Goal: Task Accomplishment & Management: Use online tool/utility

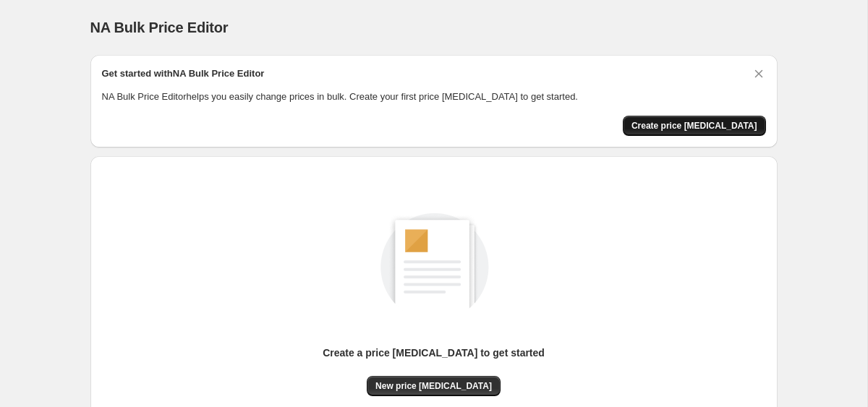
click at [684, 125] on span "Create price [MEDICAL_DATA]" at bounding box center [695, 126] width 126 height 12
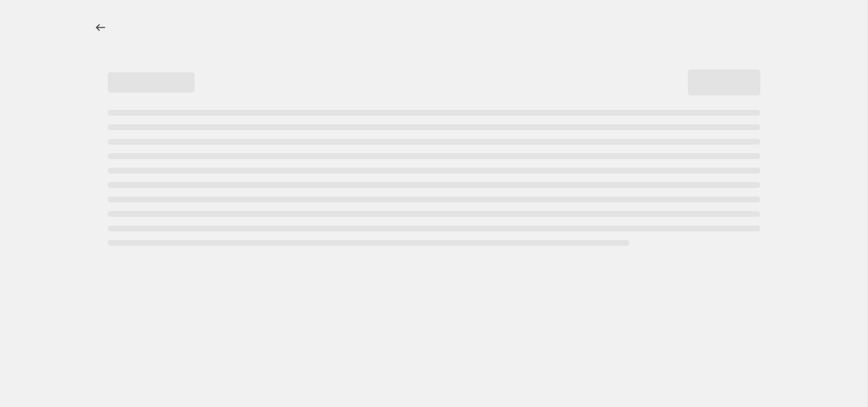
select select "percentage"
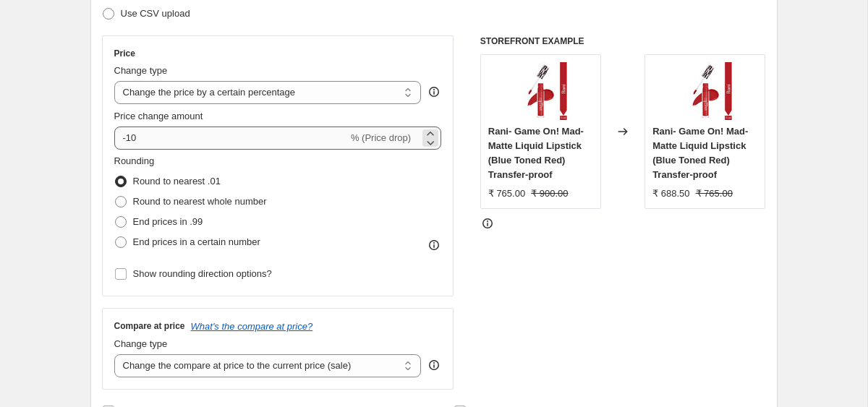
scroll to position [232, 0]
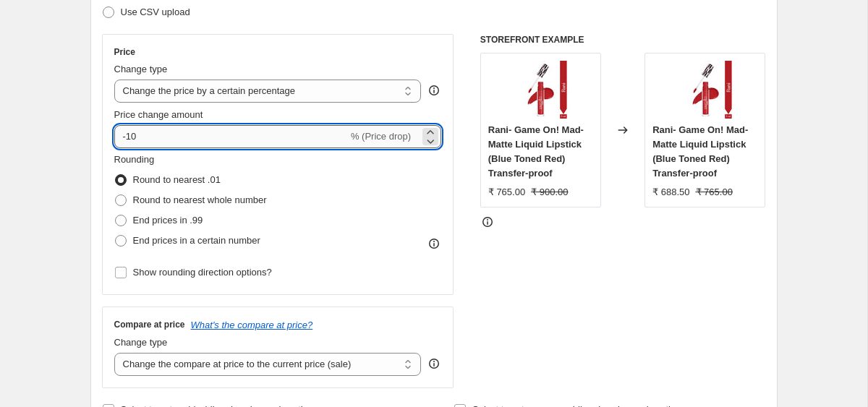
click at [280, 143] on input "-10" at bounding box center [231, 136] width 234 height 23
click at [119, 138] on input "30" at bounding box center [222, 136] width 217 height 23
type input "-30"
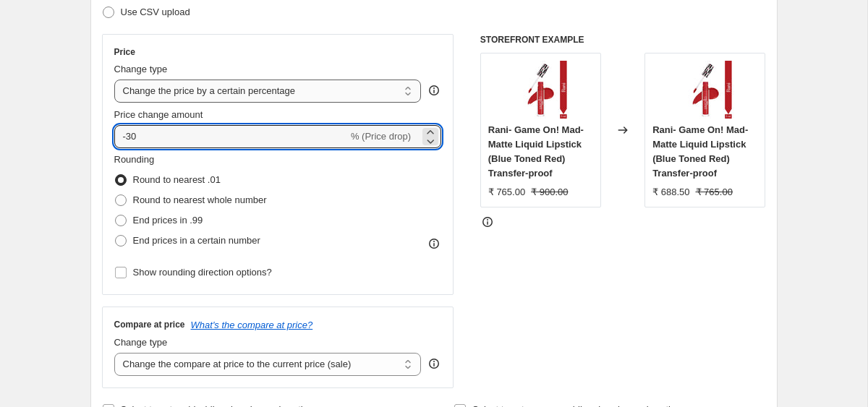
click at [155, 93] on select "Change the price to a certain amount Change the price by a certain amount Chang…" at bounding box center [268, 91] width 308 height 23
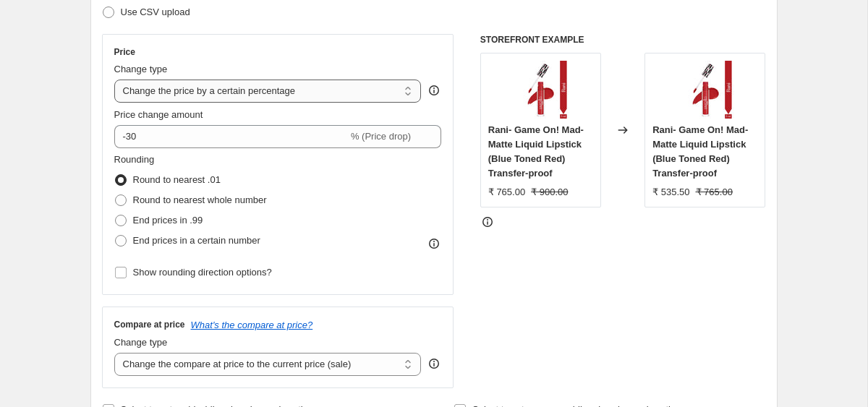
select select "ecap"
click at [114, 80] on select "Change the price to a certain amount Change the price by a certain amount Chang…" at bounding box center [268, 91] width 308 height 23
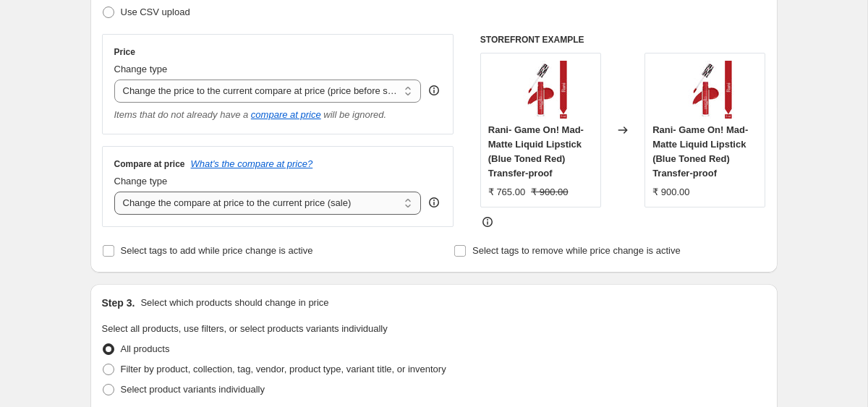
click at [156, 202] on select "Change the compare at price to the current price (sale) Change the compare at p…" at bounding box center [268, 203] width 308 height 23
select select "by"
click at [114, 192] on select "Change the compare at price to the current price (sale) Change the compare at p…" at bounding box center [268, 203] width 308 height 23
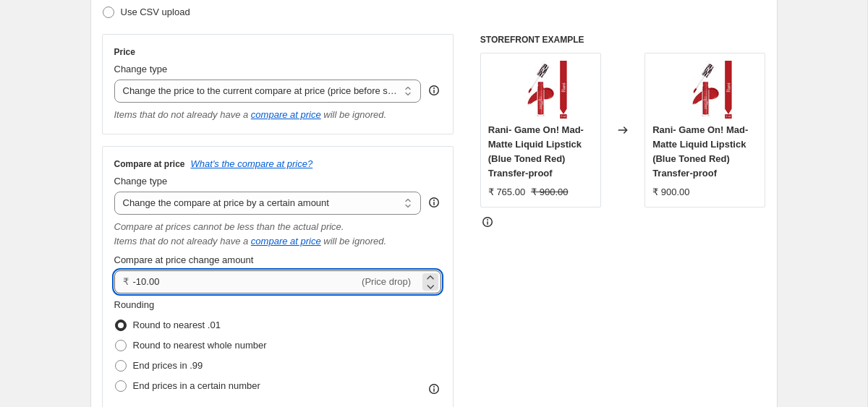
click at [141, 280] on input "-10.00" at bounding box center [246, 282] width 226 height 23
click at [174, 283] on input "-10.00" at bounding box center [246, 282] width 226 height 23
click at [436, 287] on icon at bounding box center [430, 286] width 14 height 14
type input "-10.01"
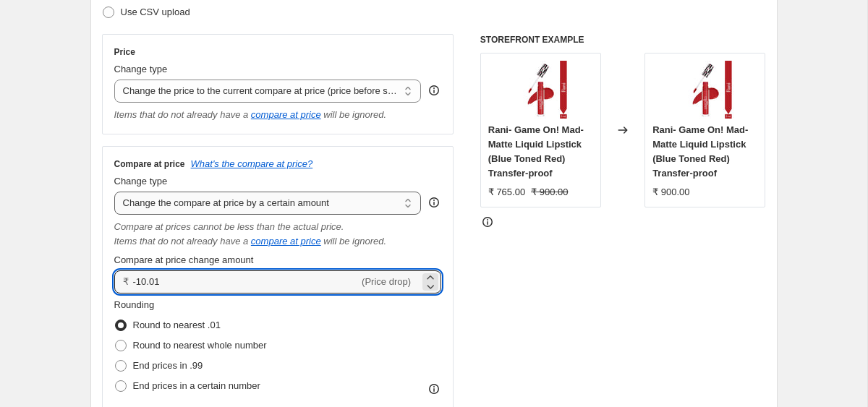
click at [389, 205] on select "Change the compare at price to the current price (sale) Change the compare at p…" at bounding box center [268, 203] width 308 height 23
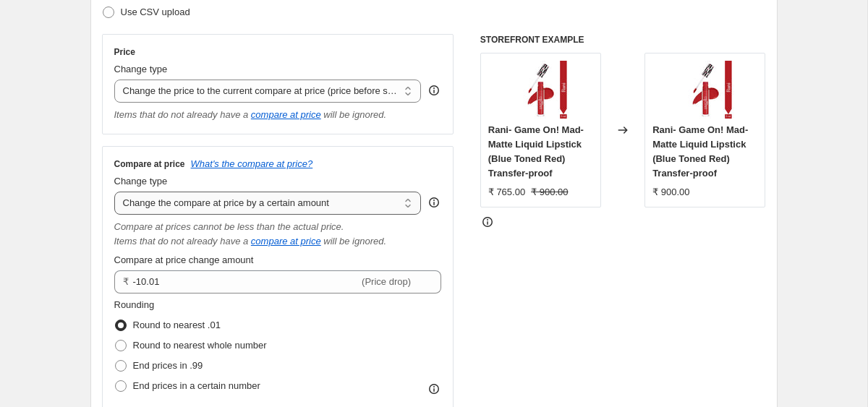
select select "percentage"
click at [114, 192] on select "Change the compare at price to the current price (sale) Change the compare at p…" at bounding box center [268, 203] width 308 height 23
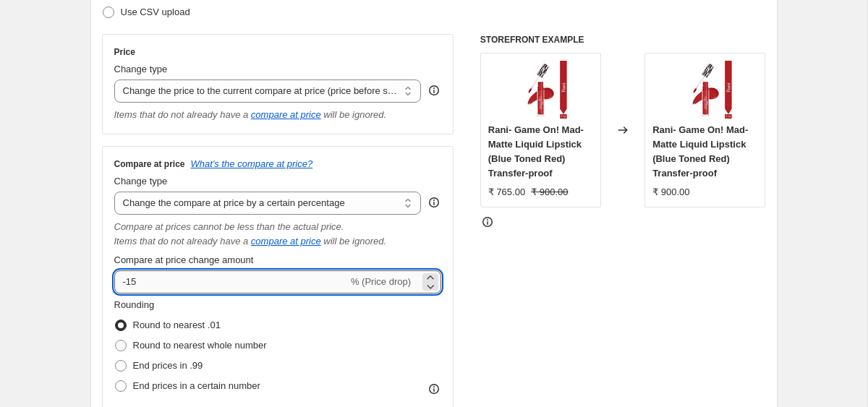
click at [223, 281] on input "-15" at bounding box center [231, 282] width 234 height 23
type input "-1"
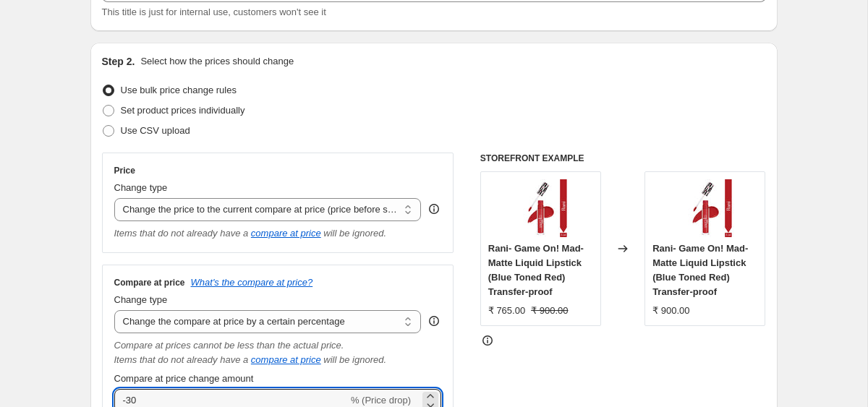
scroll to position [0, 0]
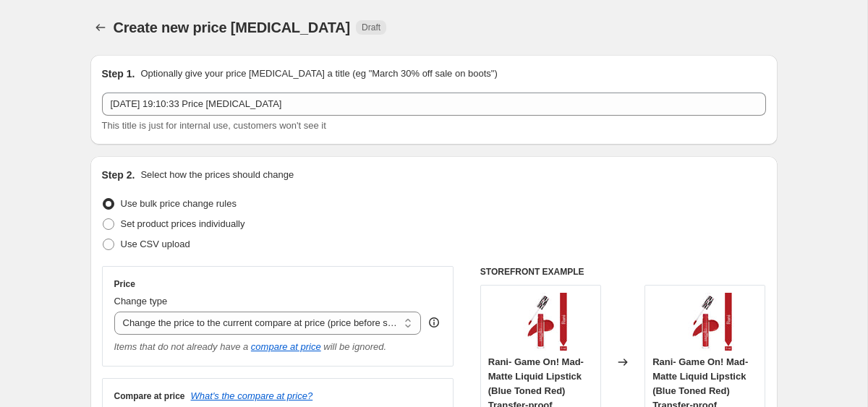
type input "-30"
